Goal: Feedback & Contribution: Leave review/rating

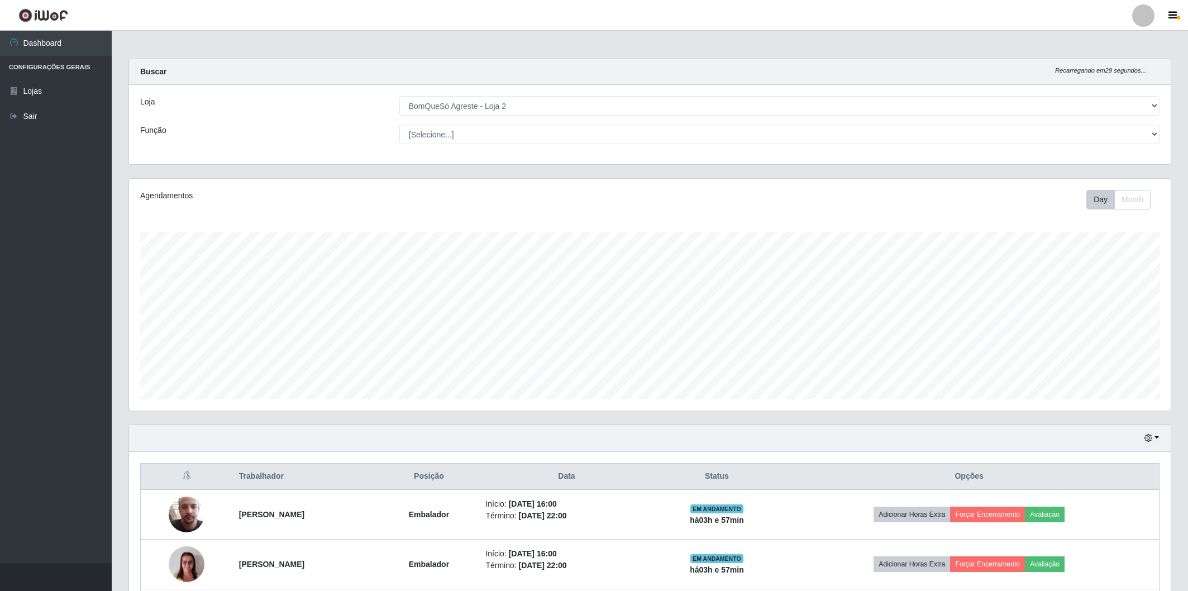
select select "214"
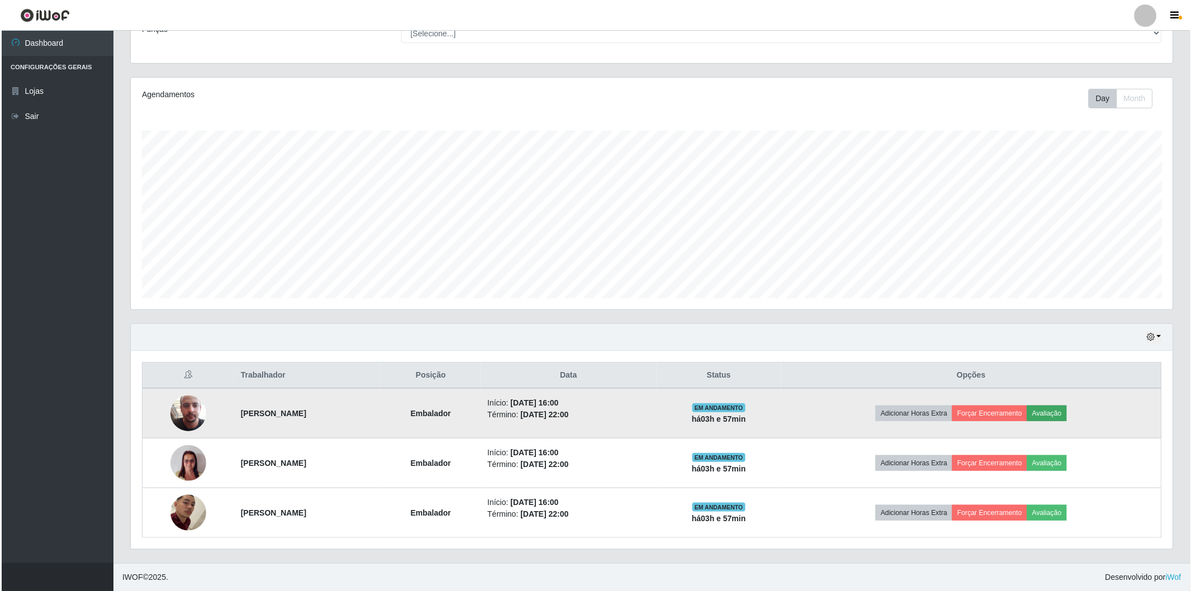
scroll to position [231, 1042]
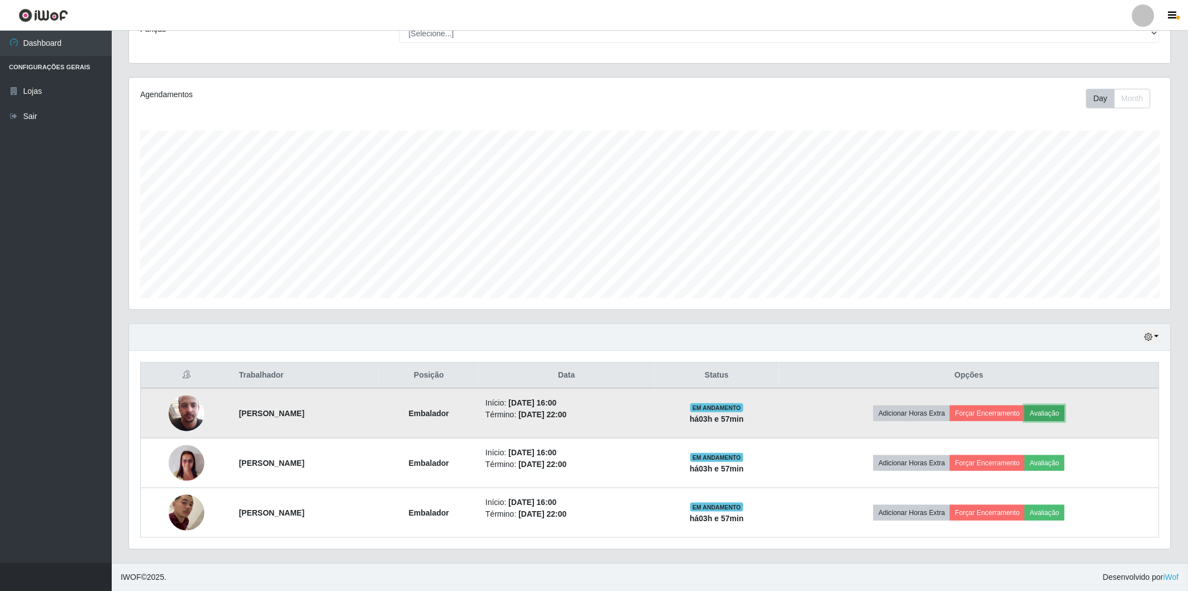
click at [1053, 410] on button "Avaliação" at bounding box center [1045, 414] width 40 height 16
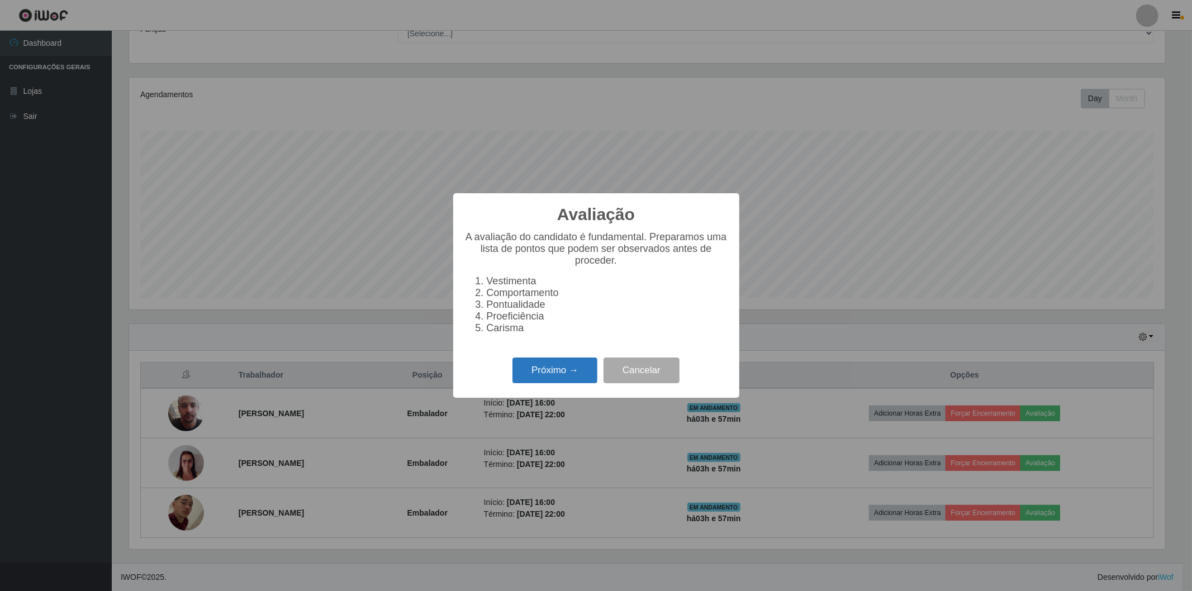
click at [540, 364] on button "Próximo →" at bounding box center [554, 371] width 85 height 26
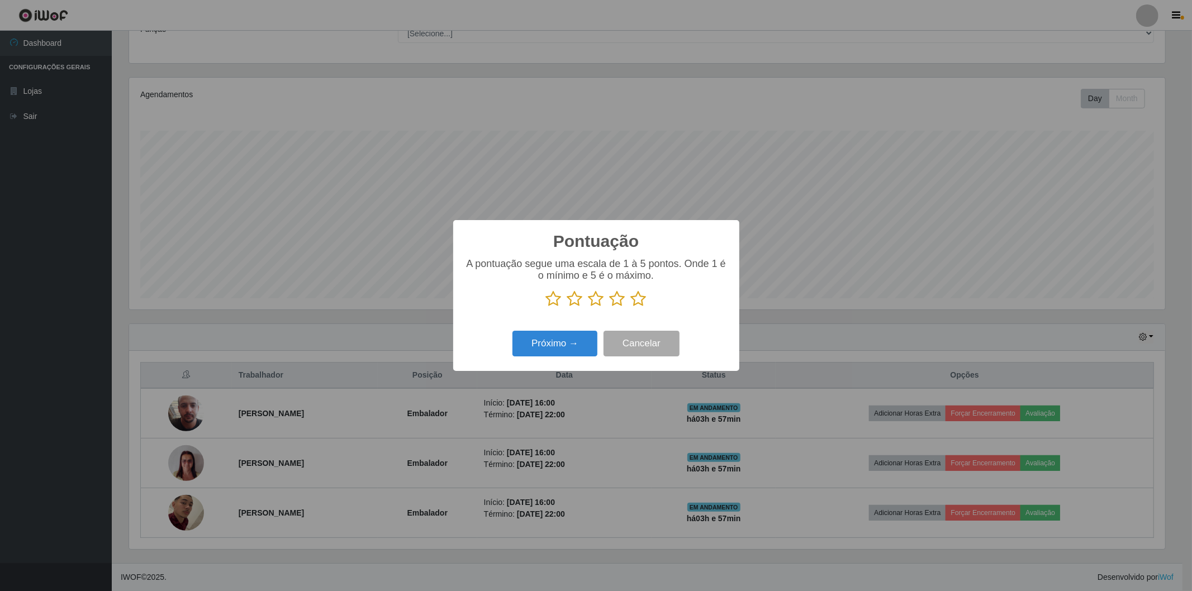
click at [632, 300] on icon at bounding box center [639, 299] width 16 height 17
click at [631, 307] on input "radio" at bounding box center [631, 307] width 0 height 0
click at [589, 344] on button "Próximo →" at bounding box center [554, 344] width 85 height 26
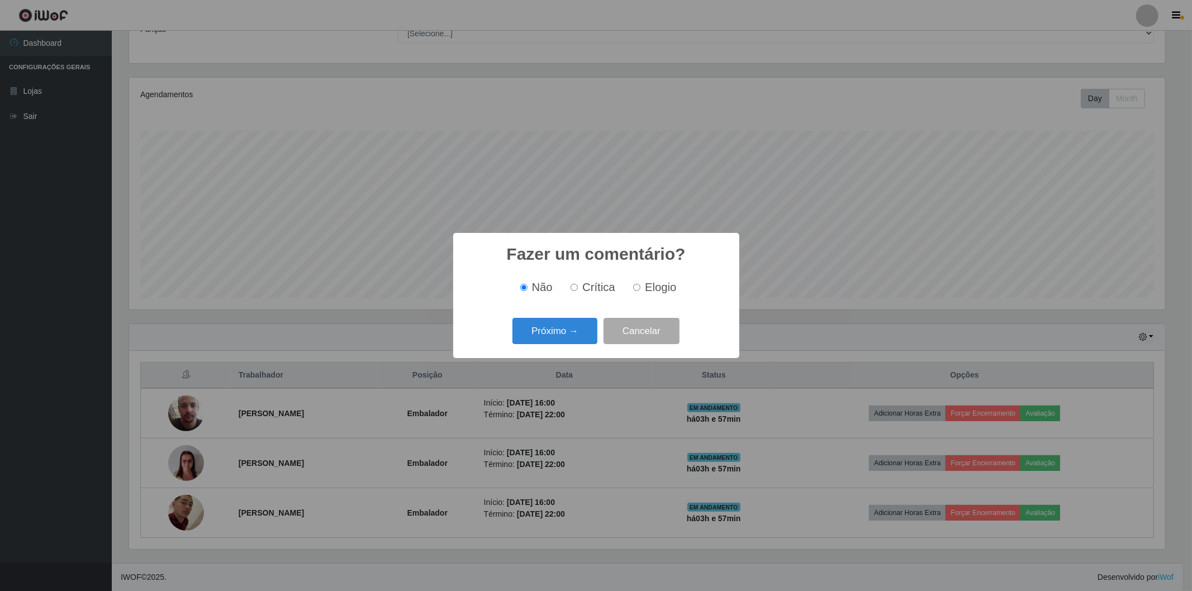
click at [637, 286] on input "Elogio" at bounding box center [636, 287] width 7 height 7
radio input "true"
click at [573, 334] on button "Próximo →" at bounding box center [554, 331] width 85 height 26
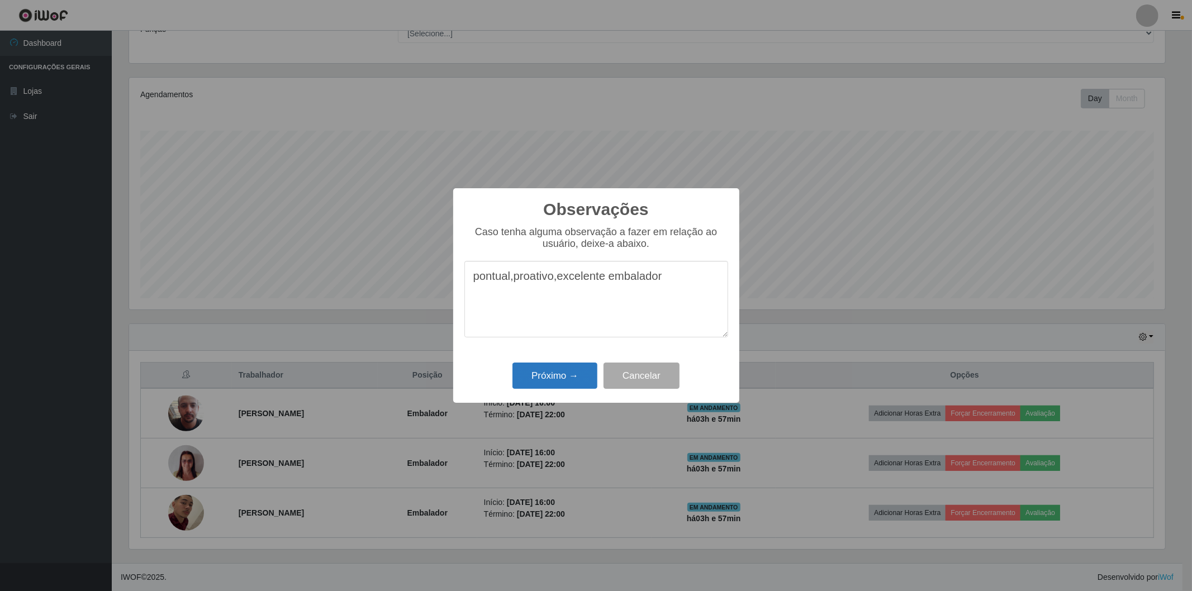
type textarea "pontual,proativo,excelente embalador"
click at [561, 372] on button "Próximo →" at bounding box center [554, 376] width 85 height 26
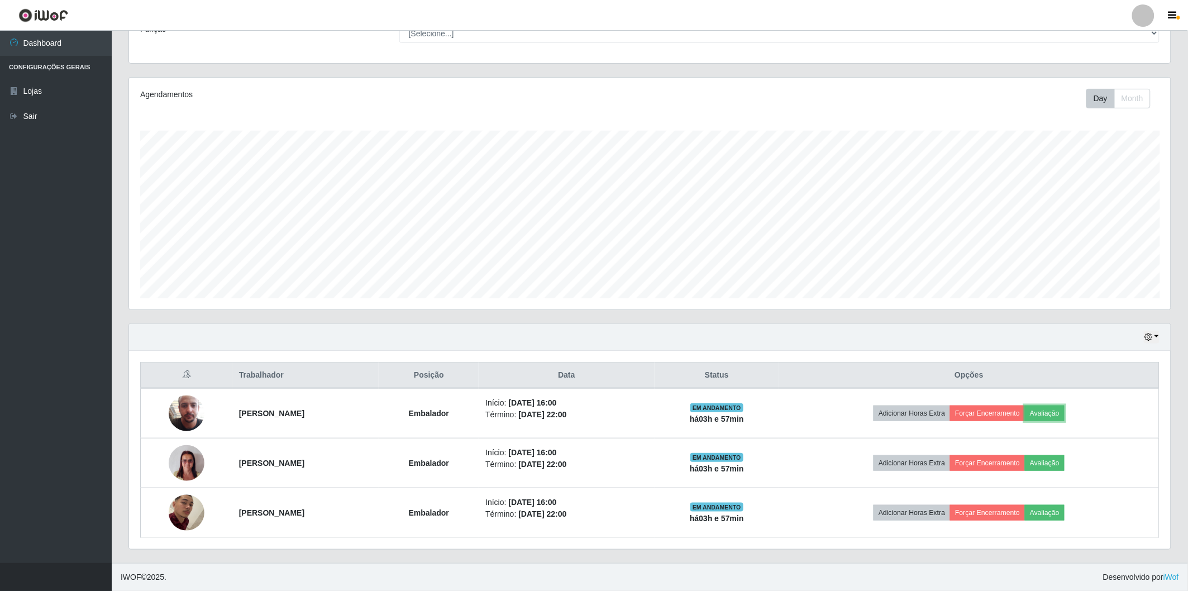
scroll to position [231, 1042]
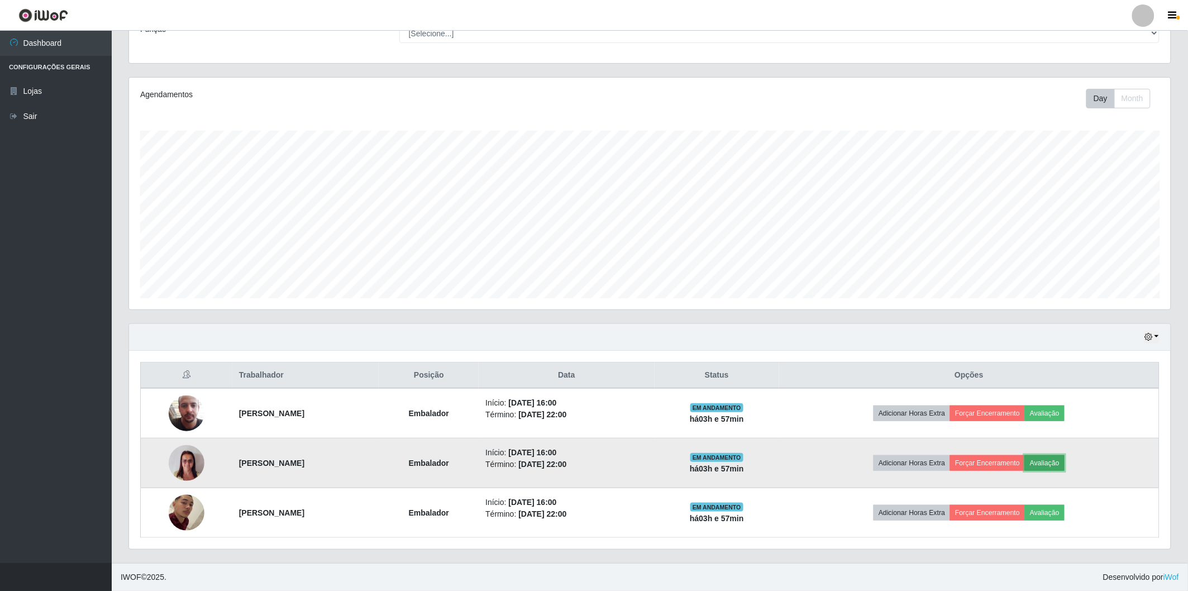
click at [1054, 464] on button "Avaliação" at bounding box center [1045, 463] width 40 height 16
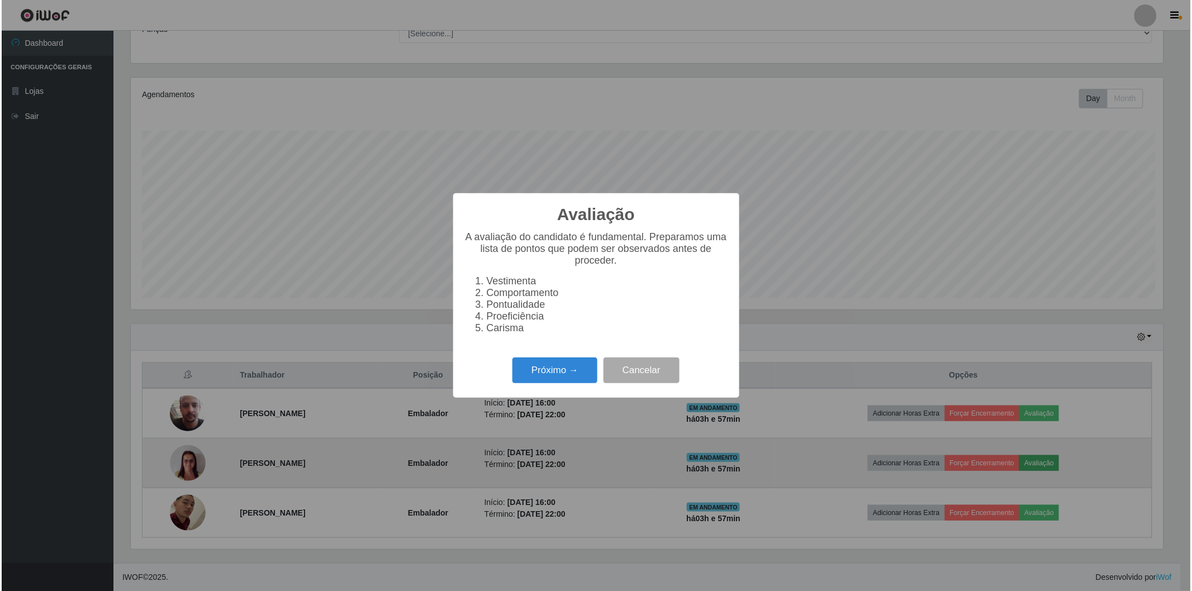
scroll to position [231, 1035]
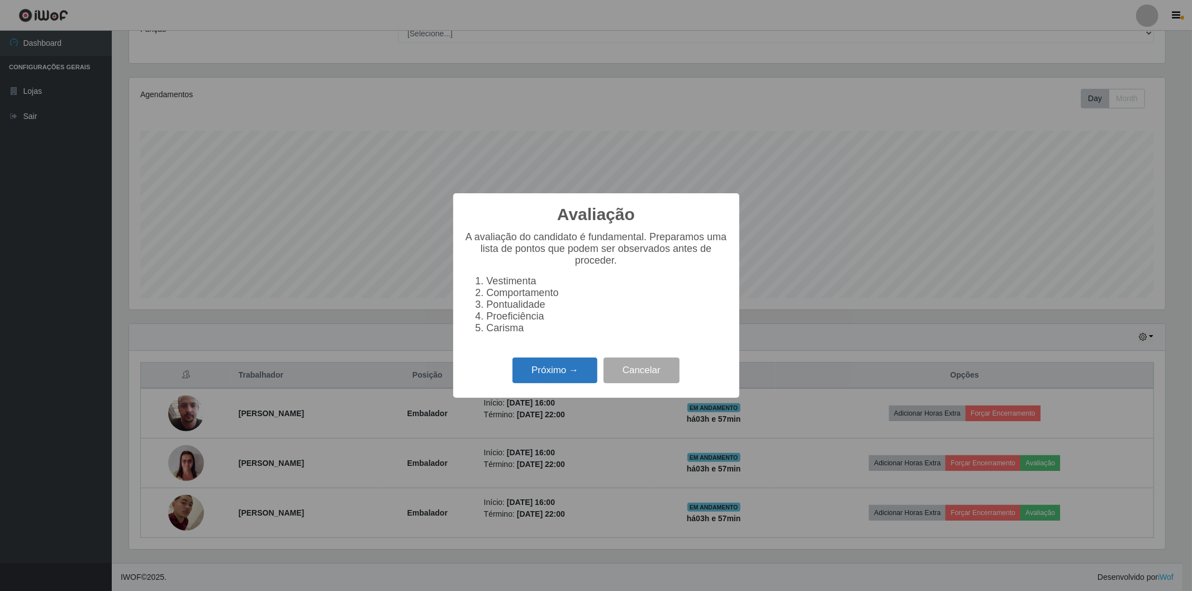
click at [524, 369] on button "Próximo →" at bounding box center [554, 371] width 85 height 26
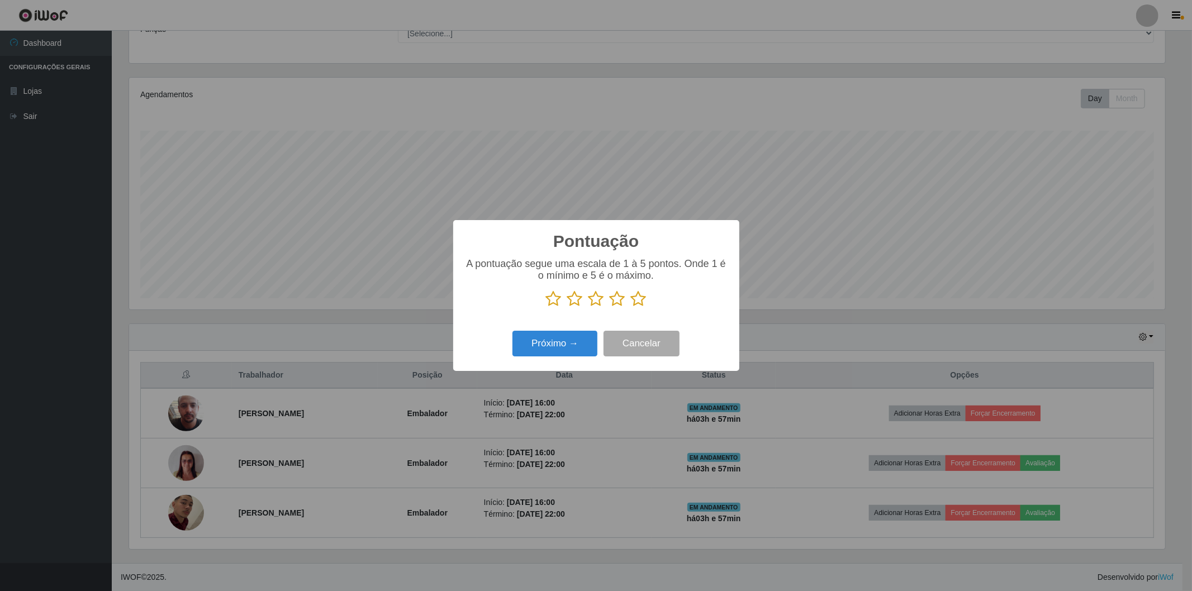
click at [641, 296] on icon at bounding box center [639, 299] width 16 height 17
click at [631, 307] on input "radio" at bounding box center [631, 307] width 0 height 0
click at [573, 349] on button "Próximo →" at bounding box center [554, 344] width 85 height 26
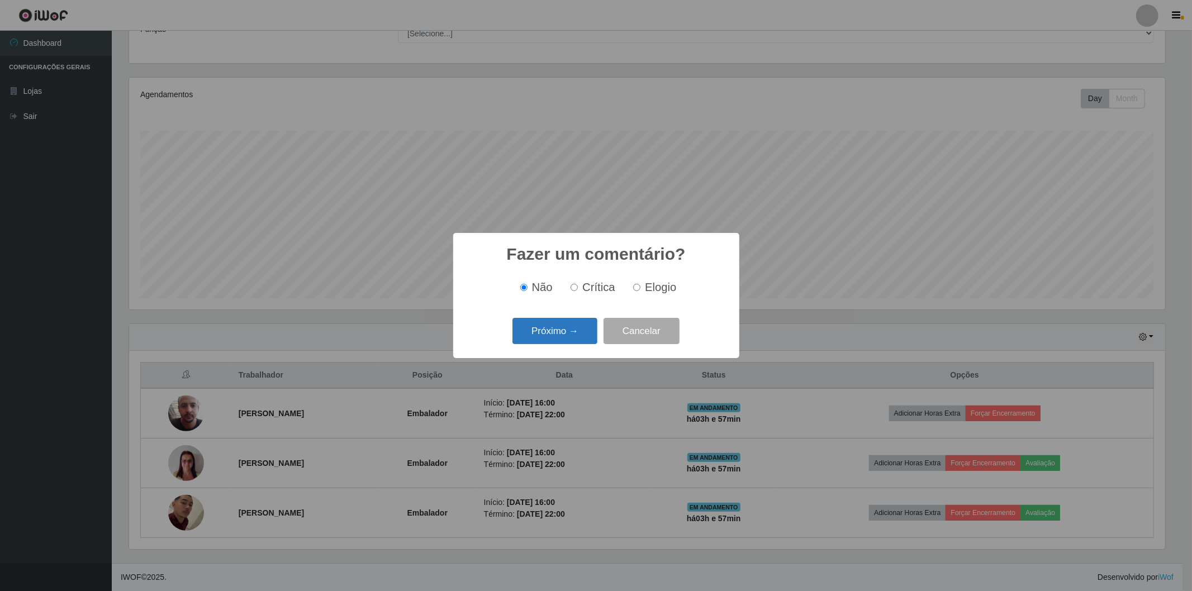
click at [568, 327] on button "Próximo →" at bounding box center [554, 331] width 85 height 26
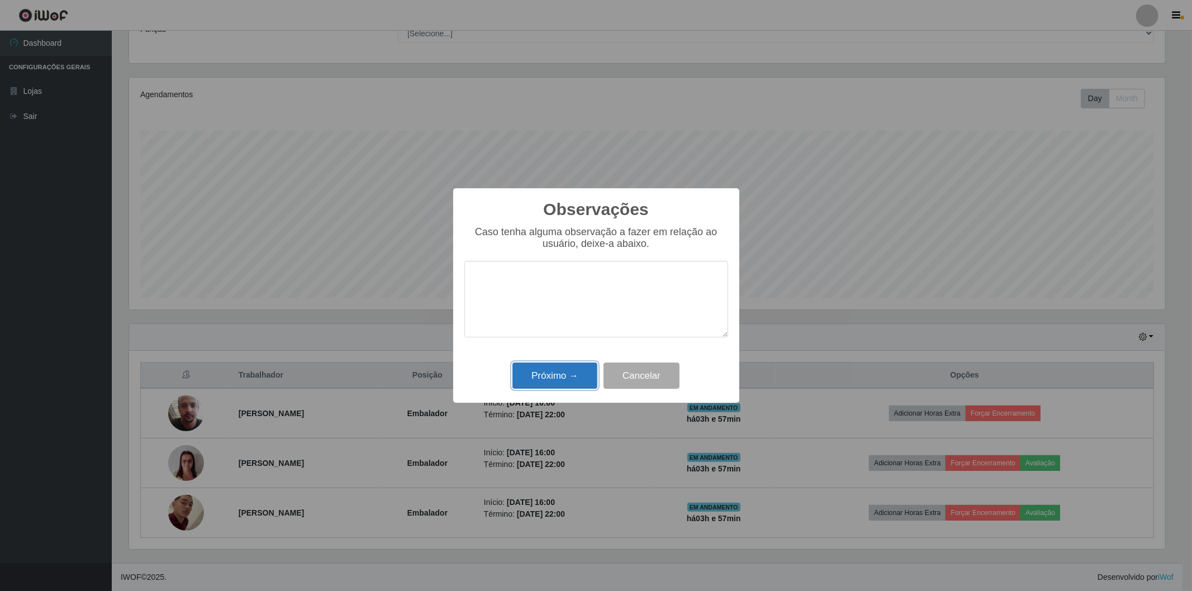
click at [569, 382] on button "Próximo →" at bounding box center [554, 376] width 85 height 26
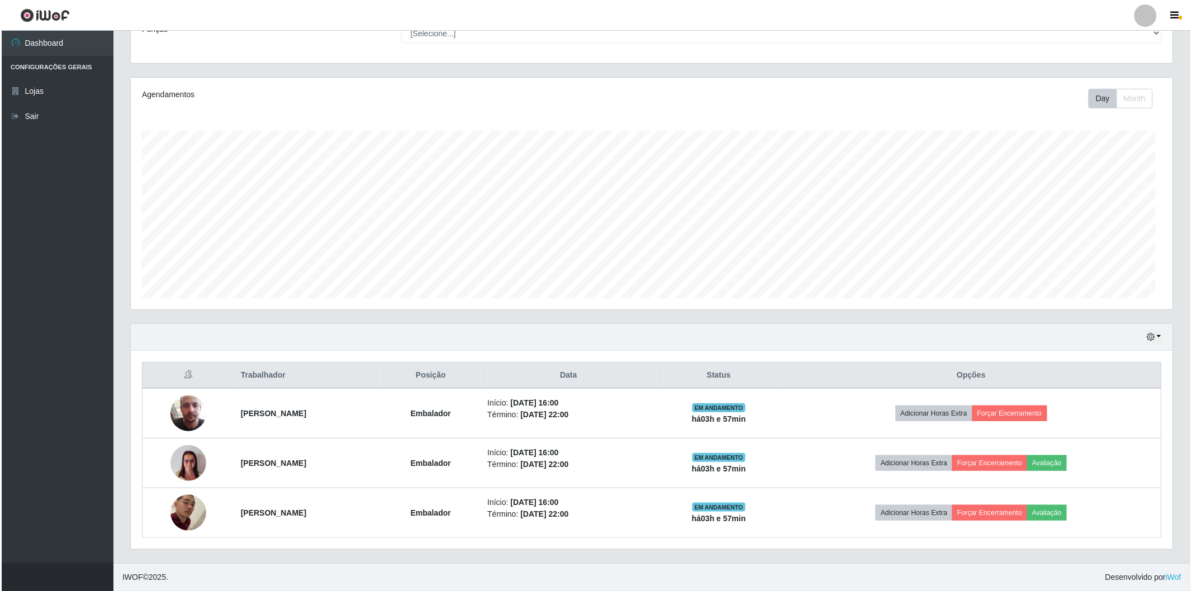
scroll to position [231, 1042]
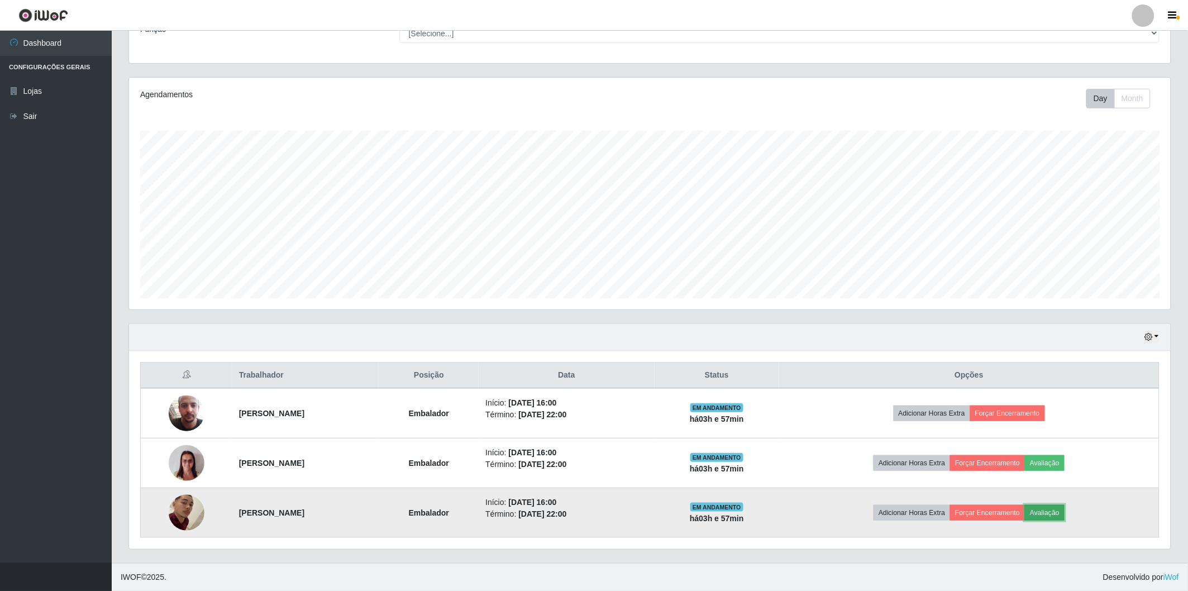
click at [1065, 505] on button "Avaliação" at bounding box center [1045, 513] width 40 height 16
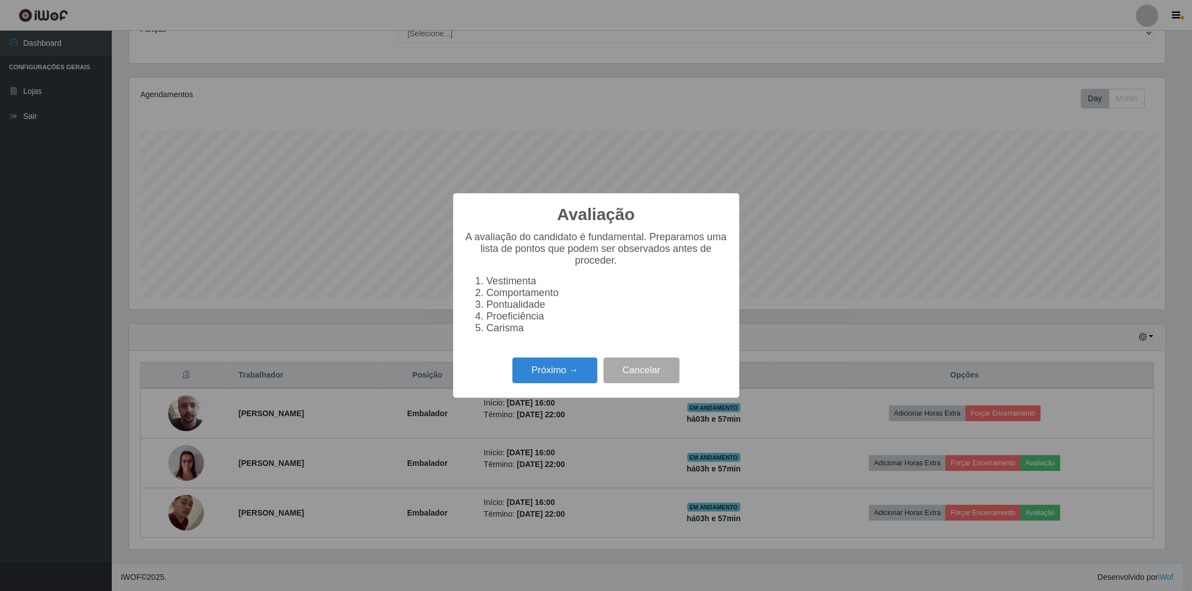
scroll to position [231, 1035]
click at [567, 383] on div "Próximo → Cancelar" at bounding box center [596, 370] width 264 height 32
click at [563, 366] on button "Próximo →" at bounding box center [554, 371] width 85 height 26
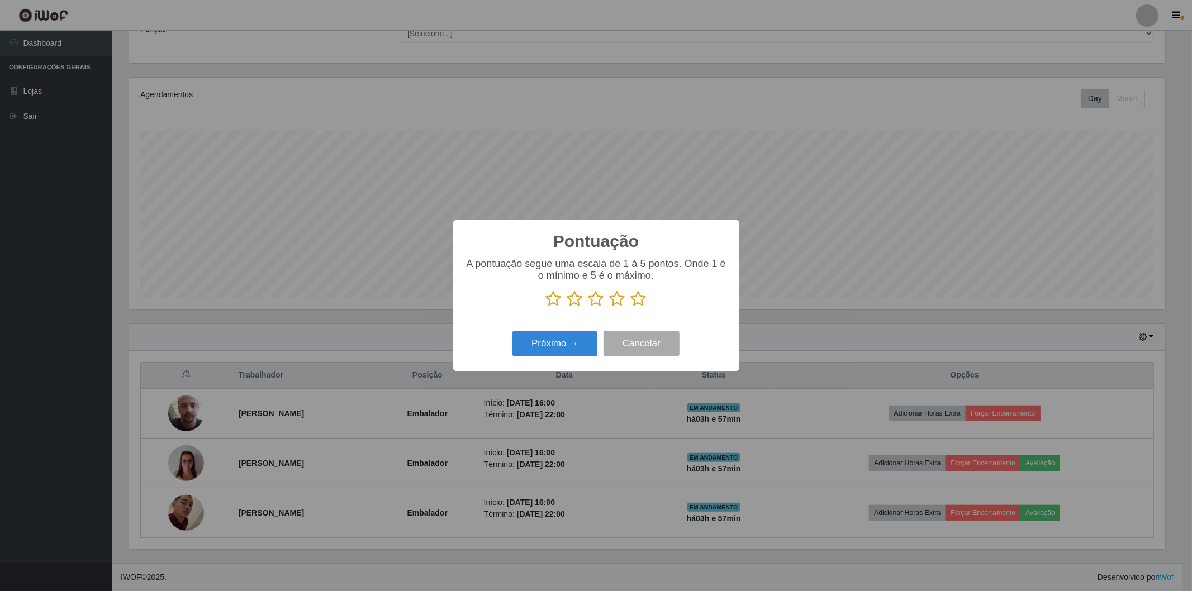
scroll to position [558475, 557671]
click at [634, 302] on icon at bounding box center [639, 299] width 16 height 17
click at [631, 307] on input "radio" at bounding box center [631, 307] width 0 height 0
click at [563, 334] on button "Próximo →" at bounding box center [554, 344] width 85 height 26
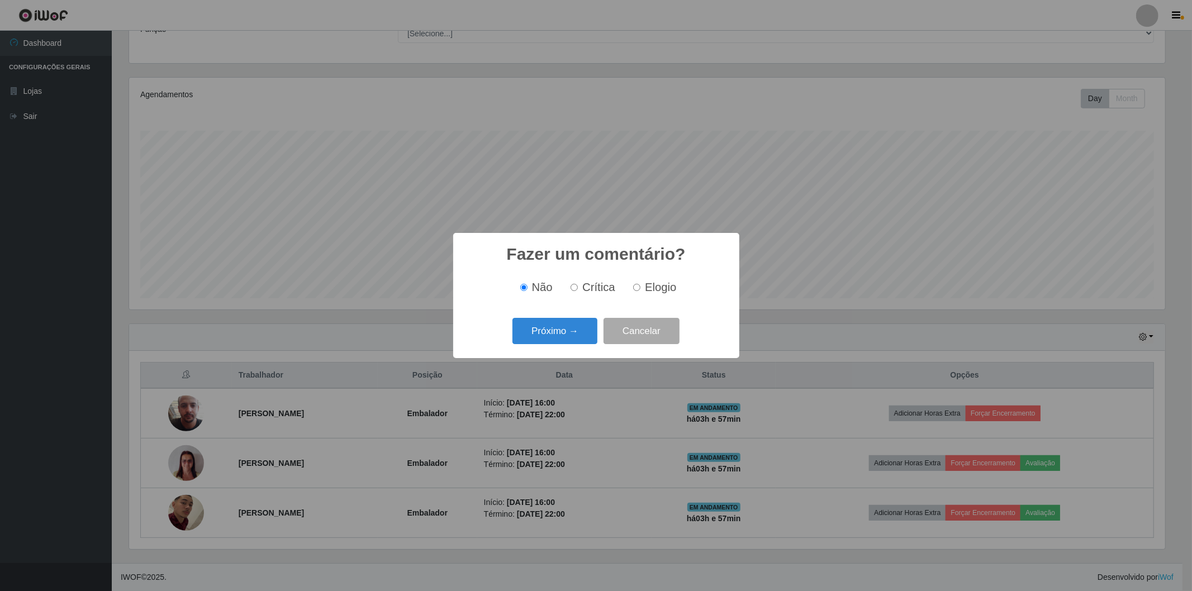
click at [637, 287] on input "Elogio" at bounding box center [636, 287] width 7 height 7
radio input "true"
click at [558, 331] on button "Próximo →" at bounding box center [554, 331] width 85 height 26
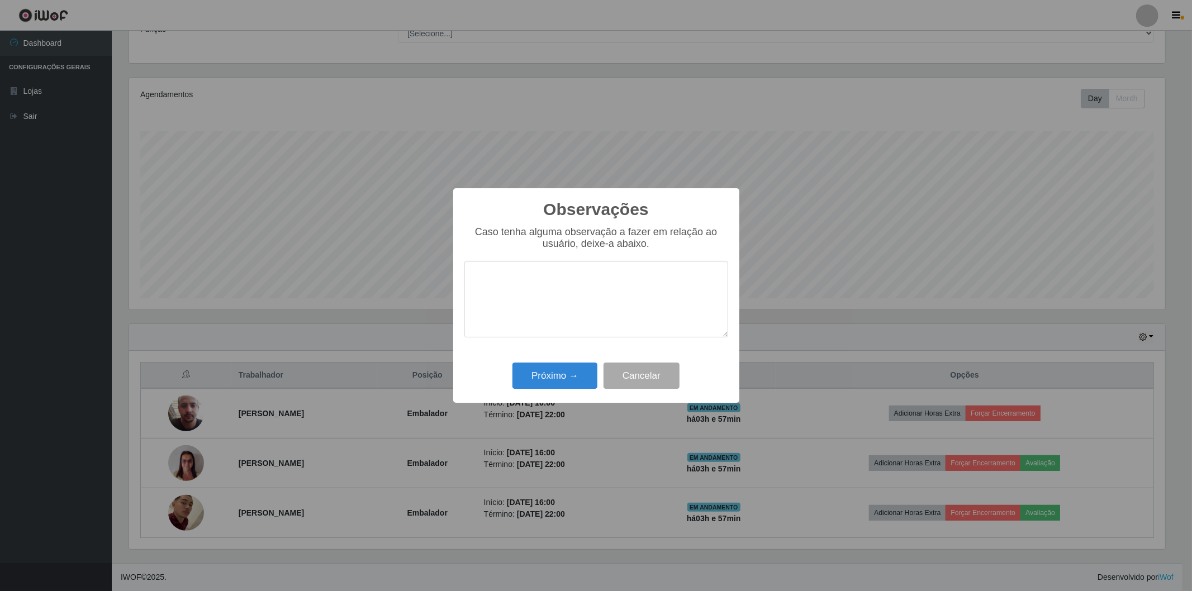
click at [536, 315] on textarea at bounding box center [596, 299] width 264 height 77
type textarea "agil,proativo"
click at [543, 372] on button "Próximo →" at bounding box center [554, 376] width 85 height 26
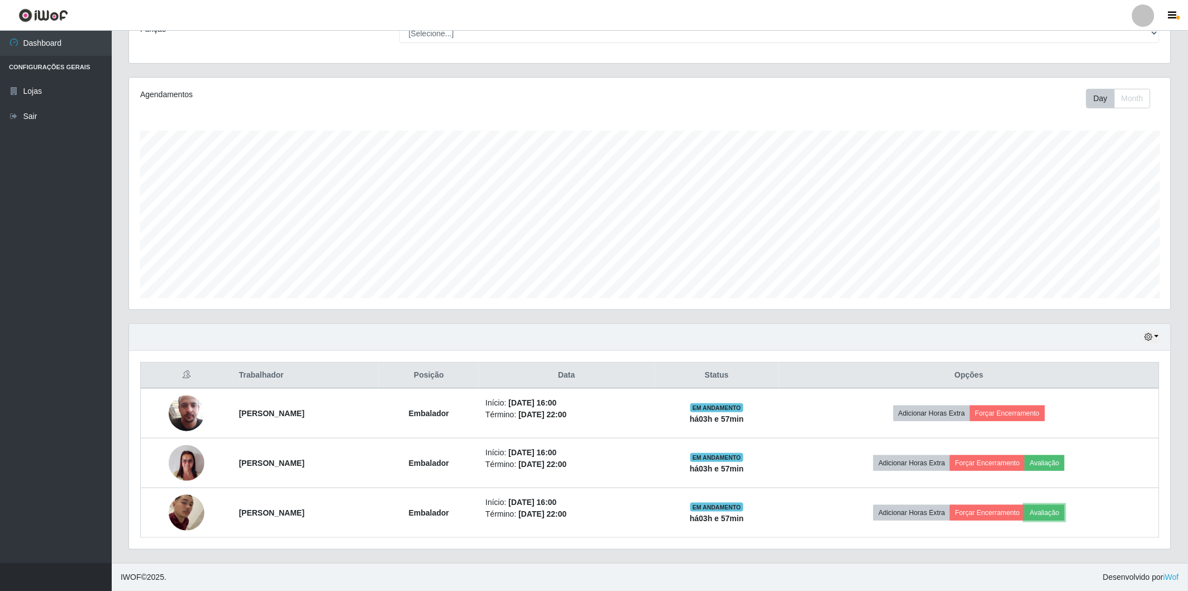
scroll to position [231, 1042]
